Goal: Task Accomplishment & Management: Manage account settings

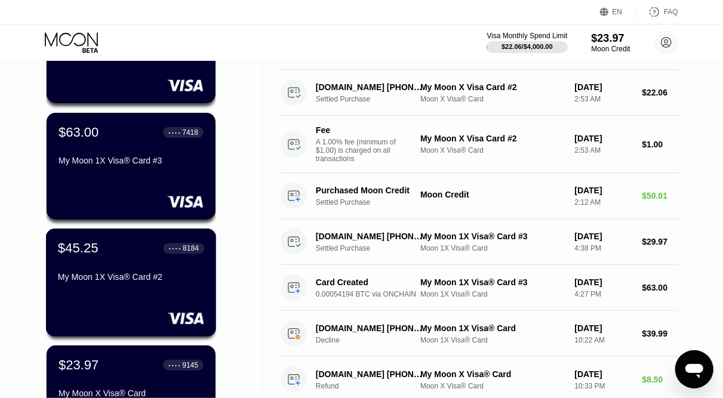
scroll to position [156, 0]
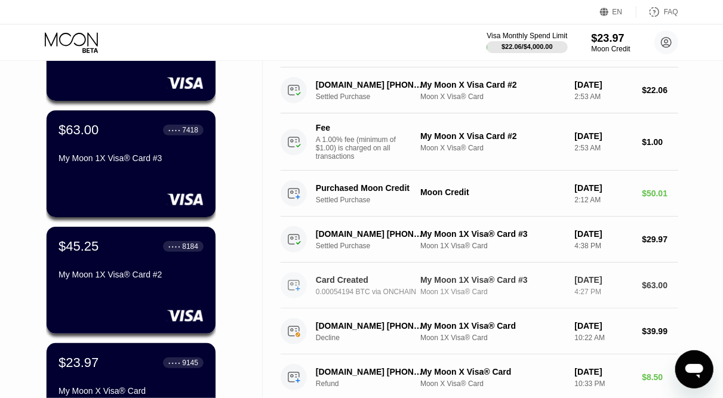
click at [361, 296] on div "0.00054194 BTC via ONCHAIN" at bounding box center [374, 292] width 117 height 8
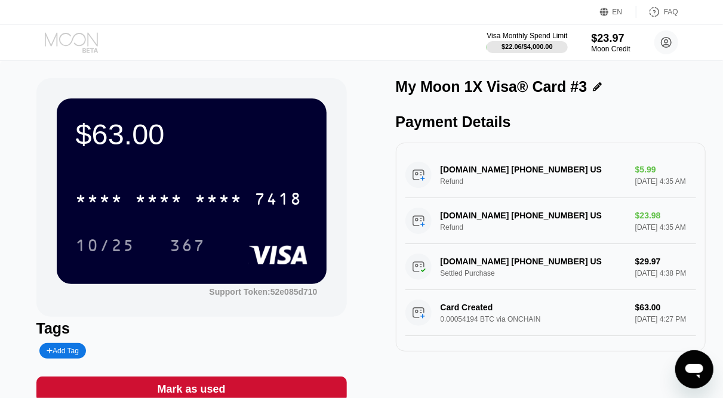
click at [80, 39] on icon at bounding box center [73, 42] width 56 height 21
